Goal: Task Accomplishment & Management: Complete application form

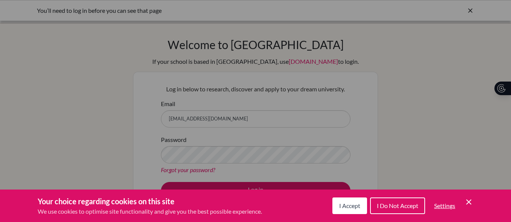
click at [351, 210] on button "I Accept" at bounding box center [349, 205] width 35 height 17
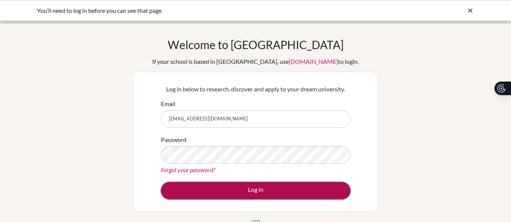
click at [280, 195] on button "Log in" at bounding box center [256, 190] width 190 height 17
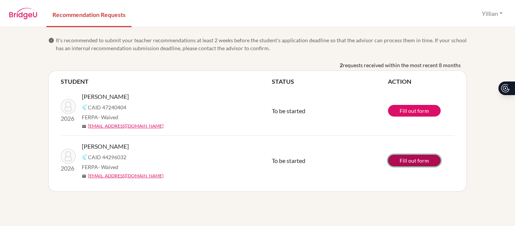
click at [413, 162] on link "Fill out form" at bounding box center [414, 161] width 53 height 12
click at [403, 162] on link "Fill out form" at bounding box center [414, 161] width 53 height 12
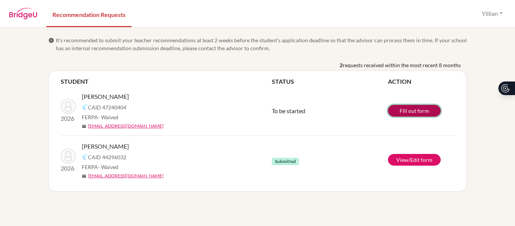
click at [410, 113] on link "Fill out form" at bounding box center [414, 111] width 53 height 12
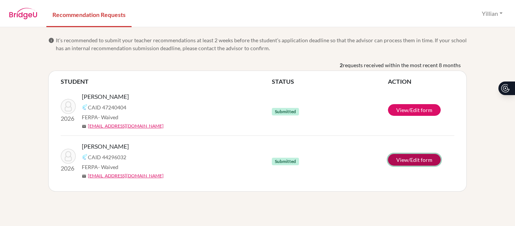
click at [424, 162] on link "View/Edit form" at bounding box center [414, 160] width 53 height 12
